Goal: Book appointment/travel/reservation

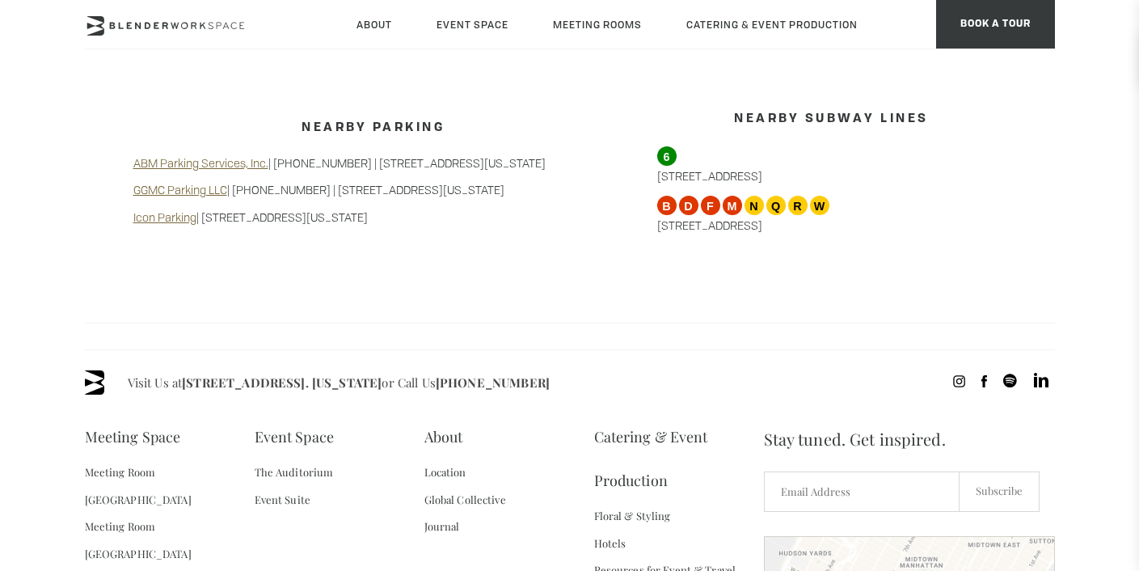
scroll to position [1645, 0]
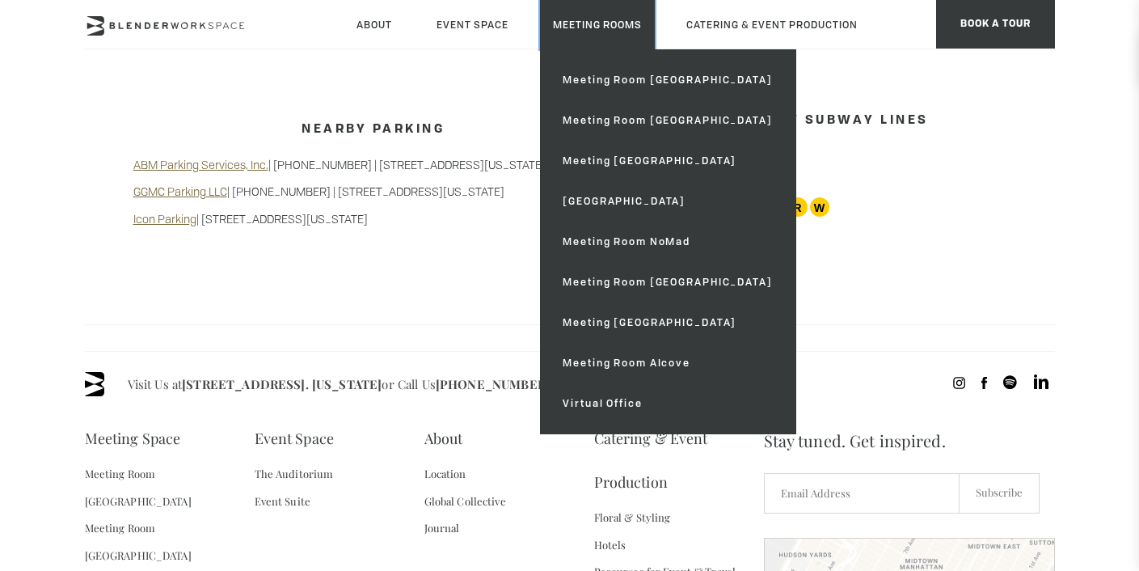
click at [622, 25] on link "Meeting Rooms" at bounding box center [597, 24] width 115 height 49
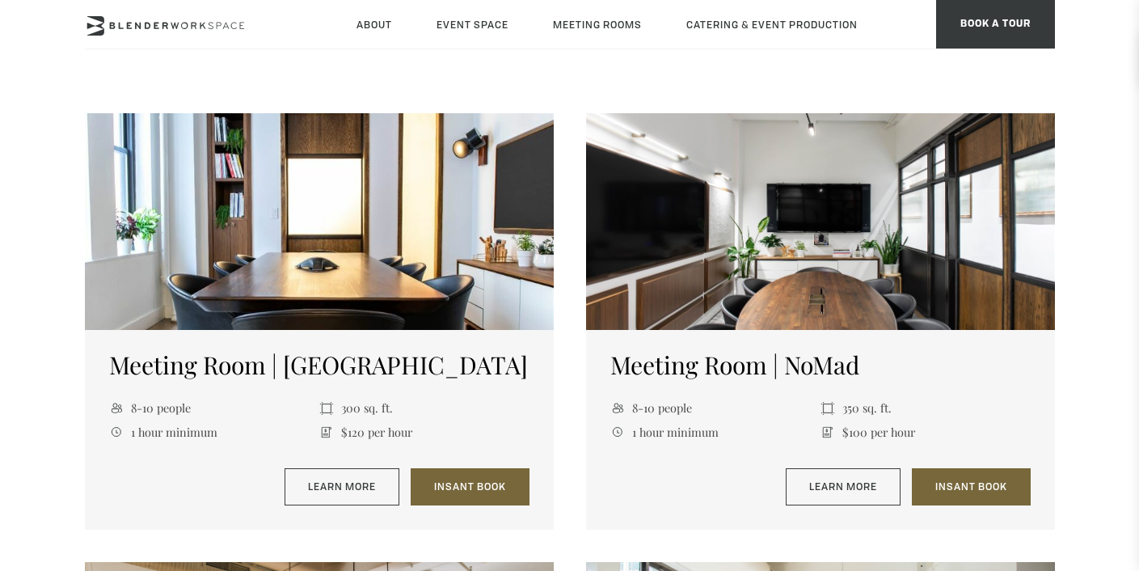
scroll to position [1077, 0]
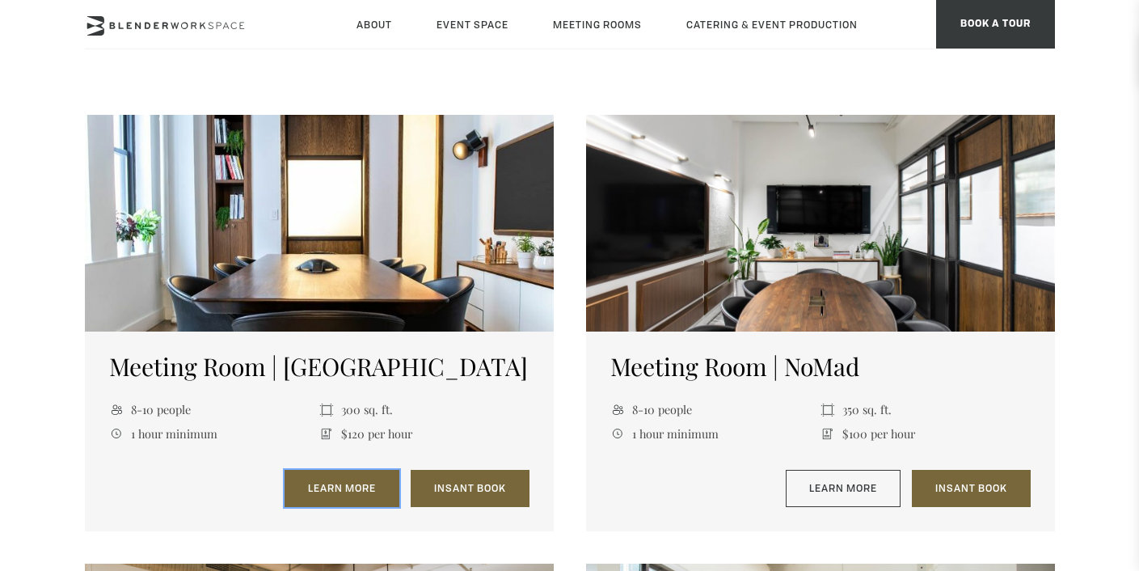
click at [340, 494] on link "Learn More" at bounding box center [342, 488] width 115 height 37
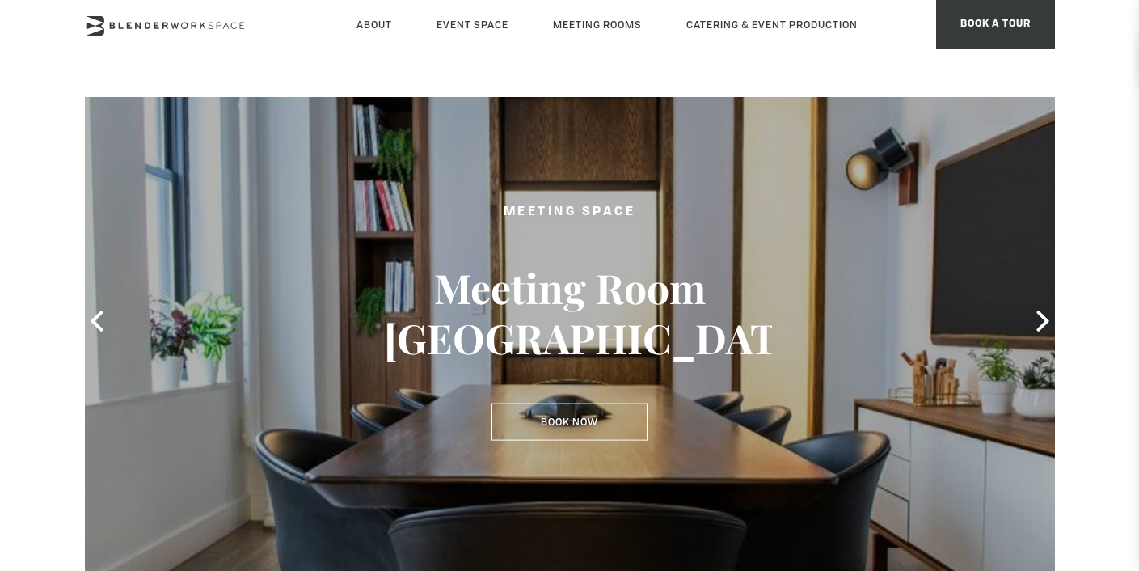
scroll to position [57, 0]
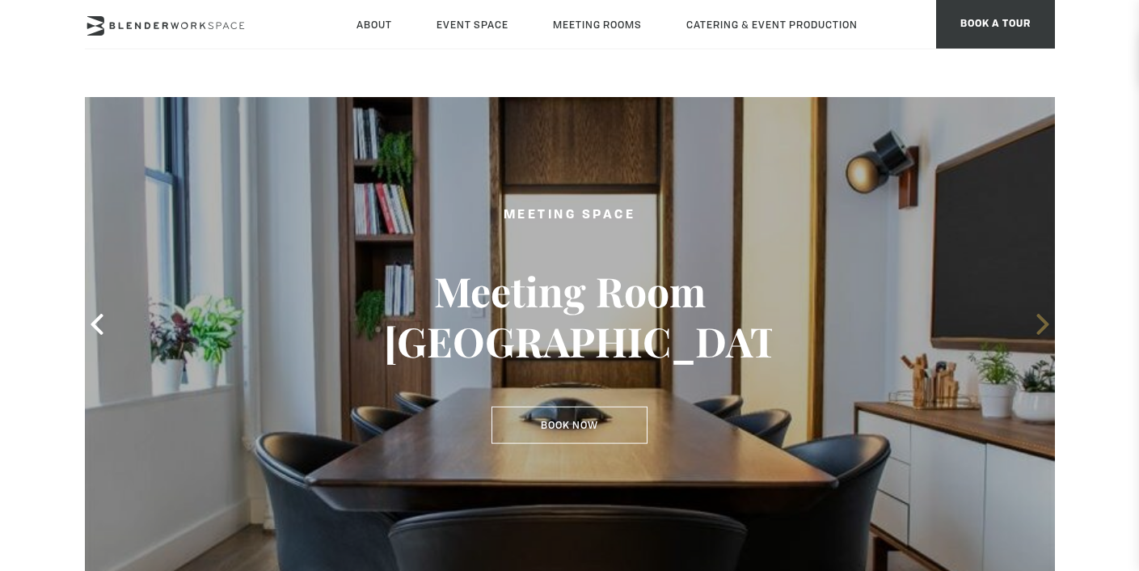
click at [1037, 324] on icon at bounding box center [1042, 324] width 21 height 21
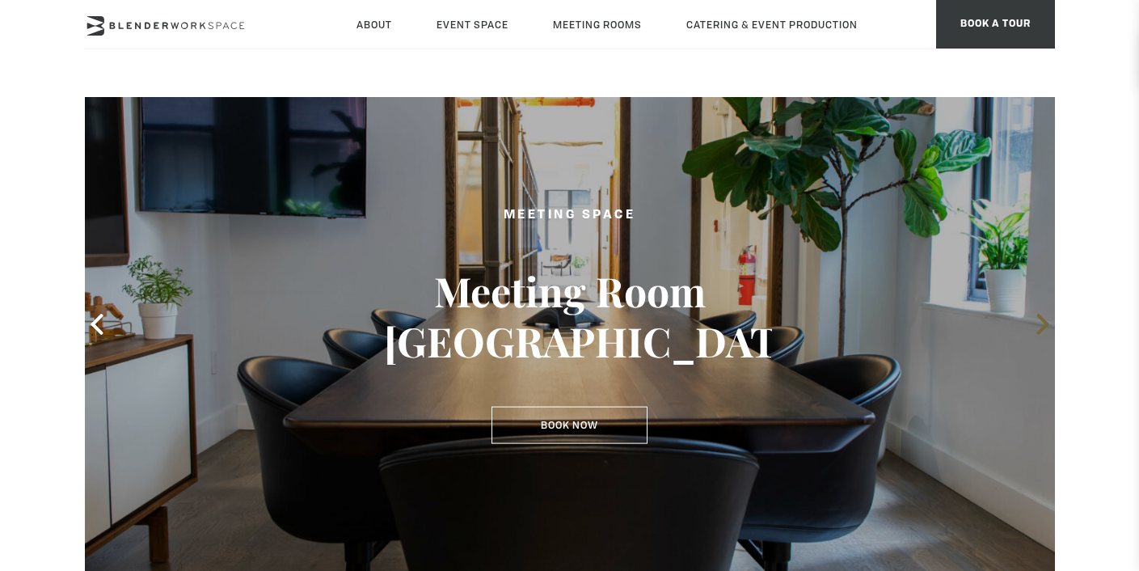
click at [1037, 326] on icon at bounding box center [1042, 324] width 21 height 21
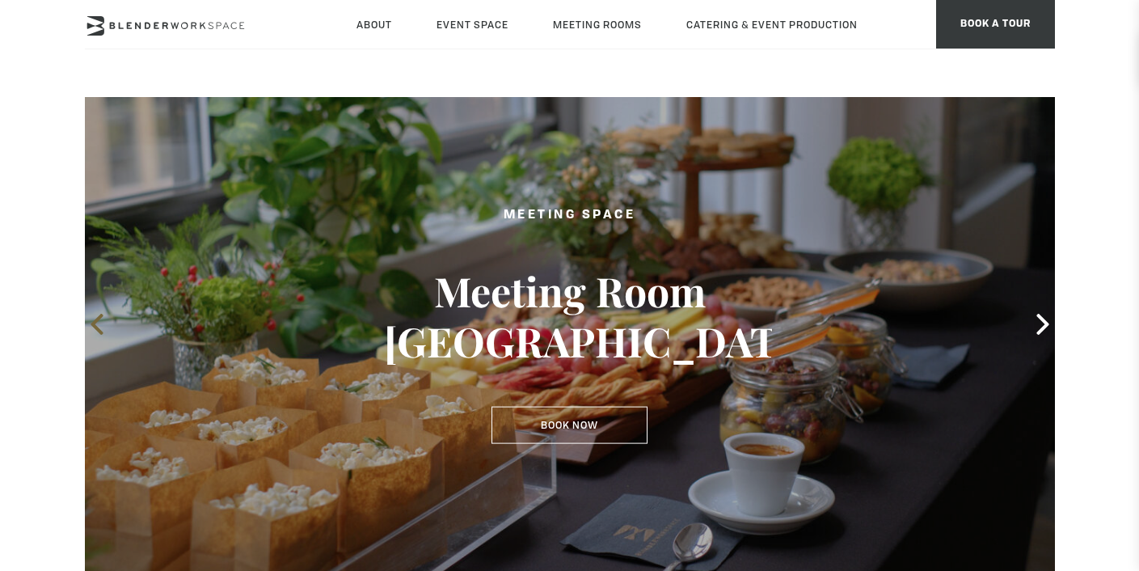
click at [90, 323] on icon at bounding box center [97, 324] width 21 height 21
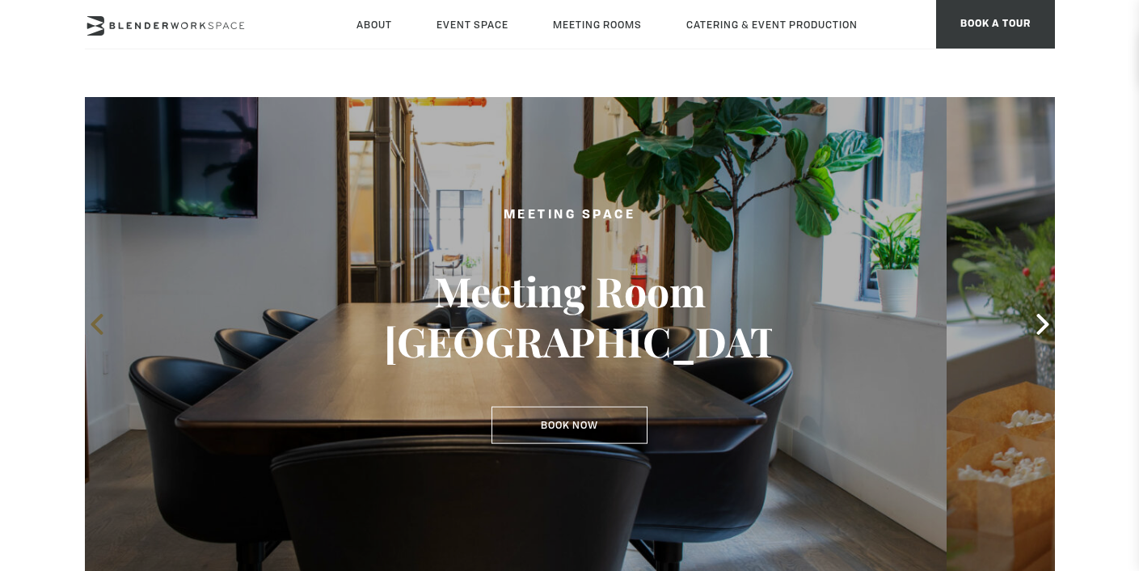
click at [90, 323] on icon at bounding box center [97, 324] width 21 height 21
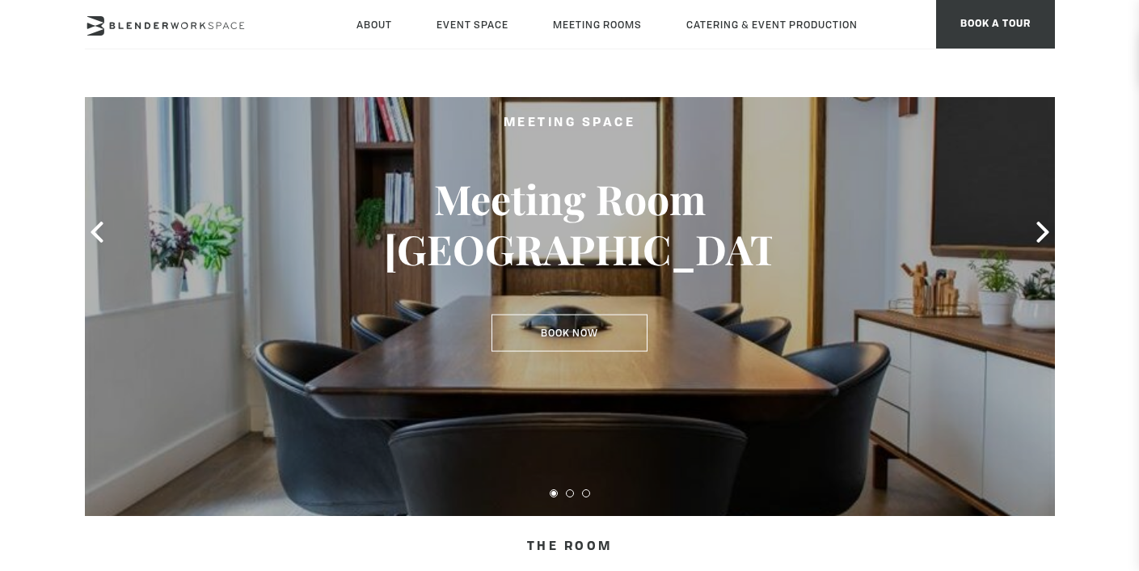
scroll to position [0, 0]
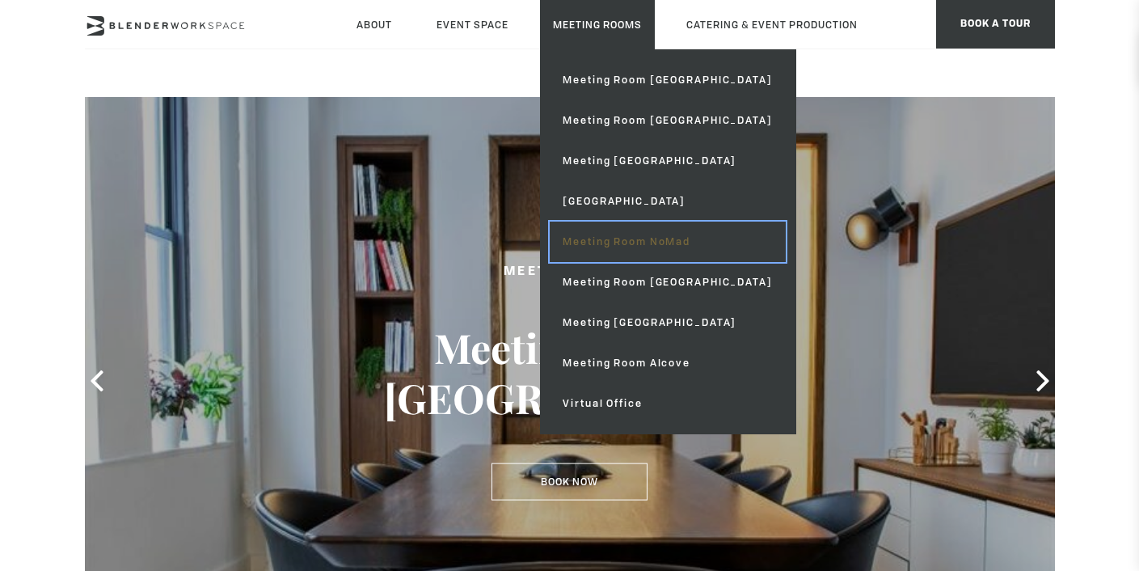
click at [607, 238] on link "Meeting Room NoMad" at bounding box center [667, 242] width 235 height 40
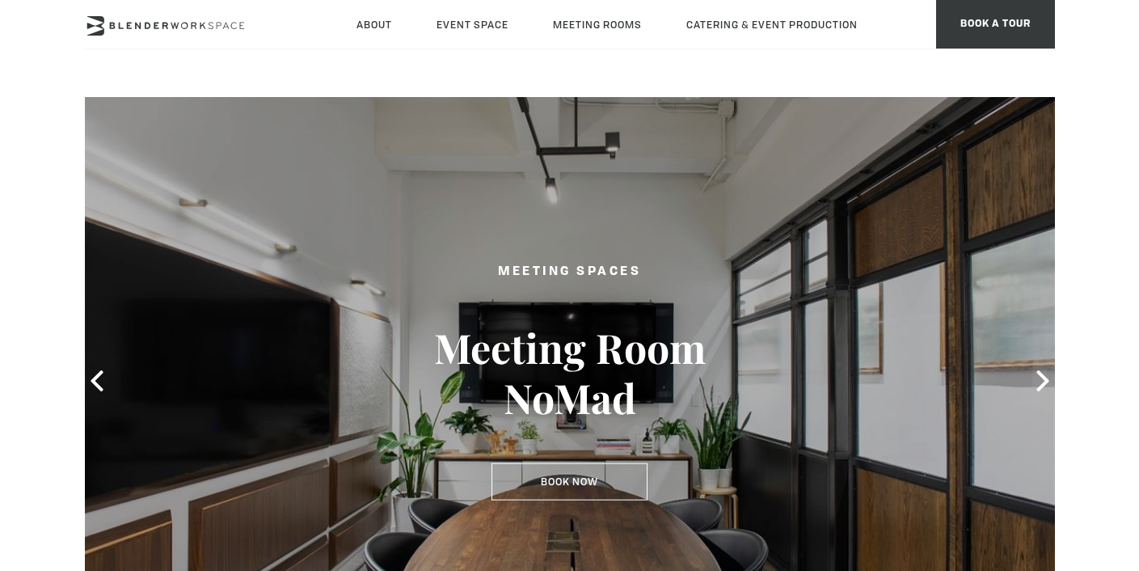
type div "[DATE]"
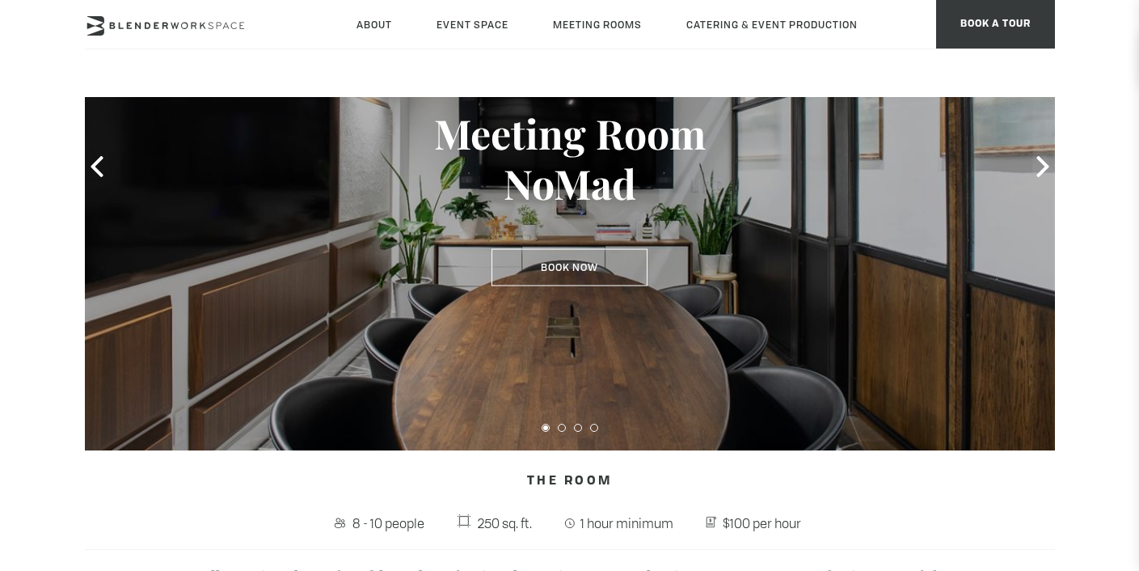
scroll to position [213, 0]
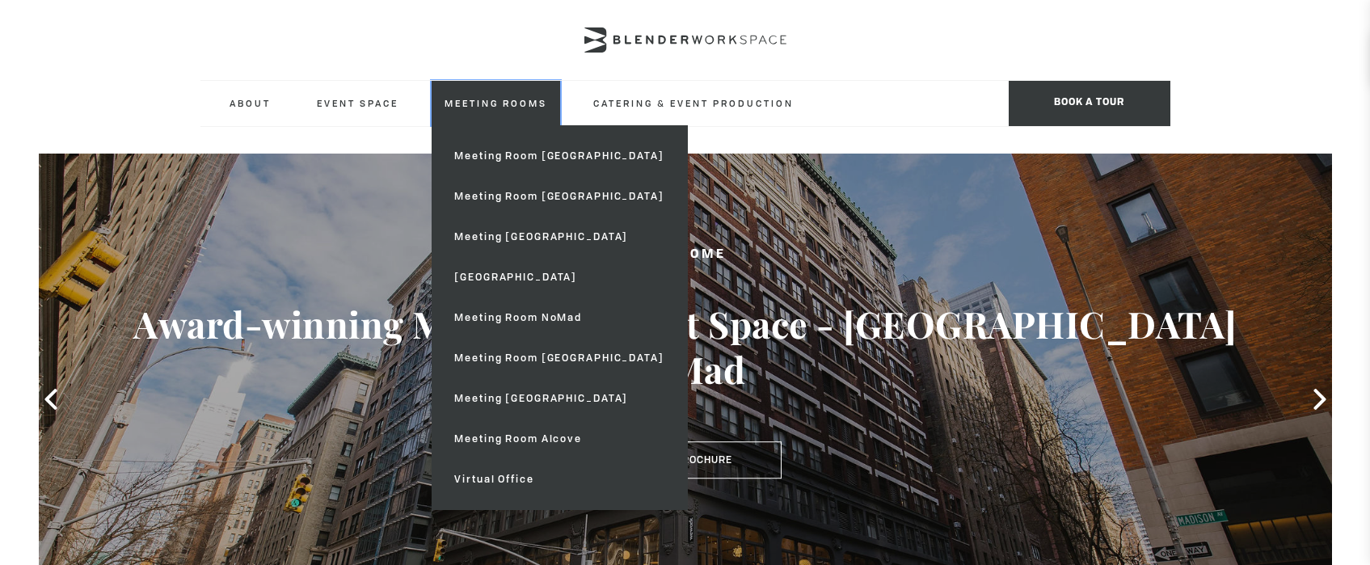
click at [493, 103] on link "Meeting Rooms" at bounding box center [496, 103] width 129 height 44
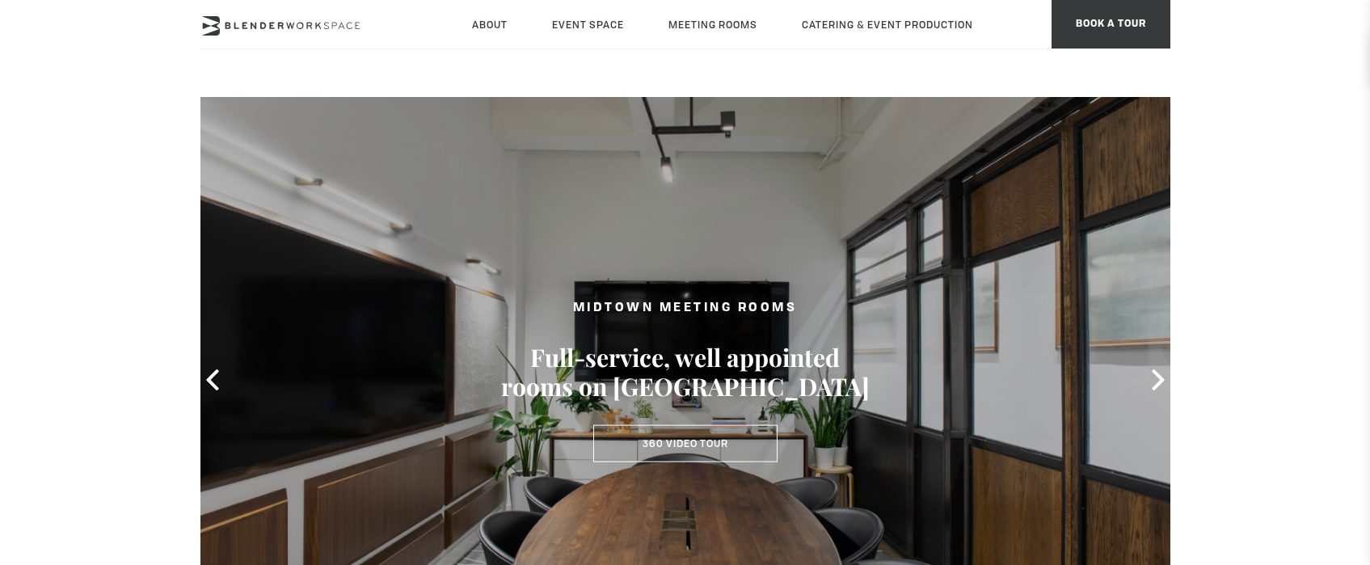
scroll to position [1075, 0]
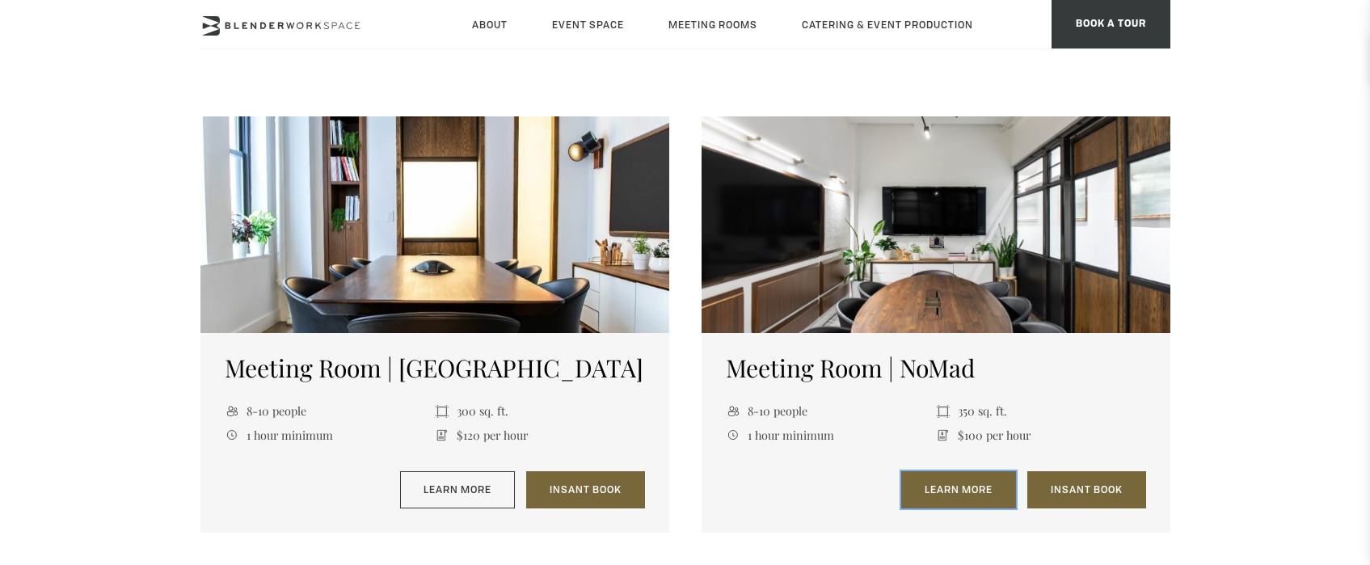
click at [981, 492] on link "Learn More" at bounding box center [958, 489] width 115 height 37
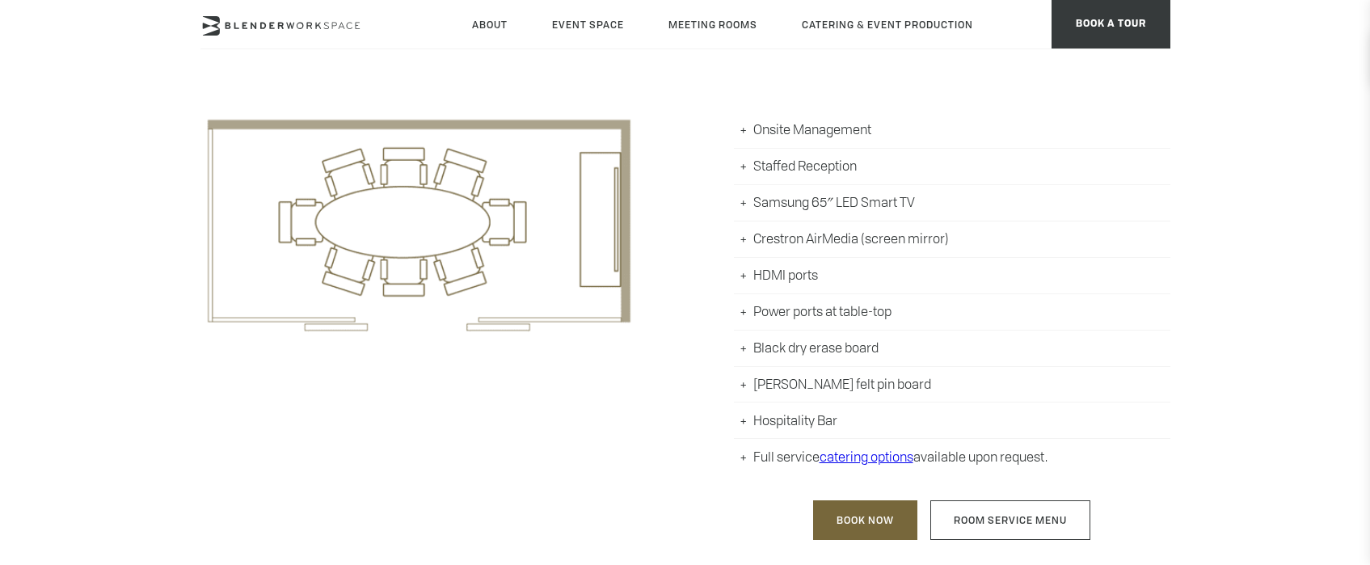
scroll to position [801, 0]
